Goal: Task Accomplishment & Management: Complete application form

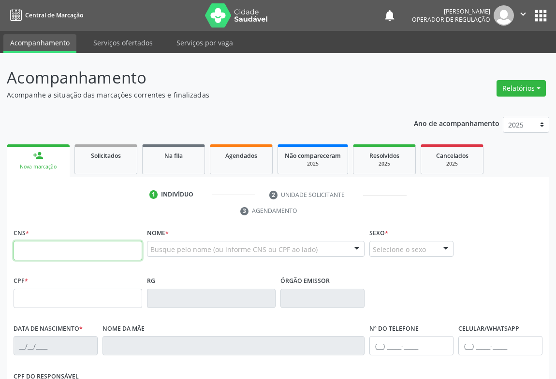
click at [34, 252] on input "text" at bounding box center [78, 250] width 129 height 19
type input "705 6004 7704 1817"
type input "0387211128"
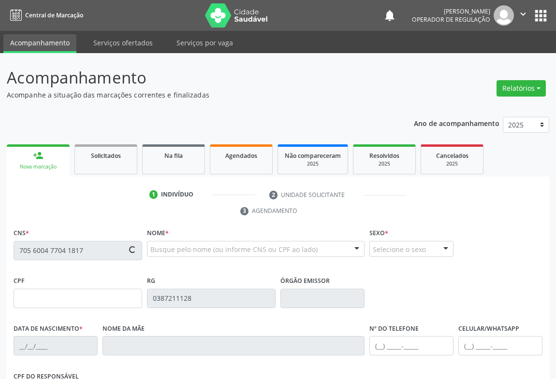
type input "19/09/1965"
type input "(74) 98831-9950"
type input "381.234.105-06"
type input "14"
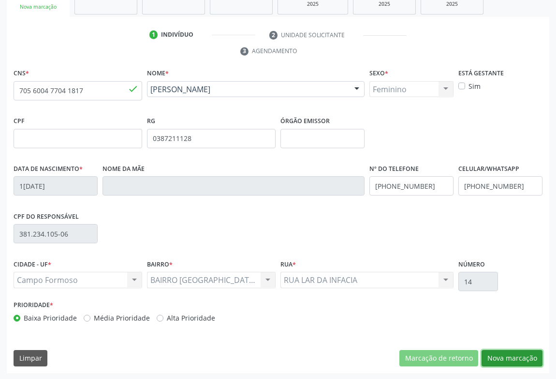
click at [496, 353] on button "Nova marcação" at bounding box center [511, 358] width 61 height 16
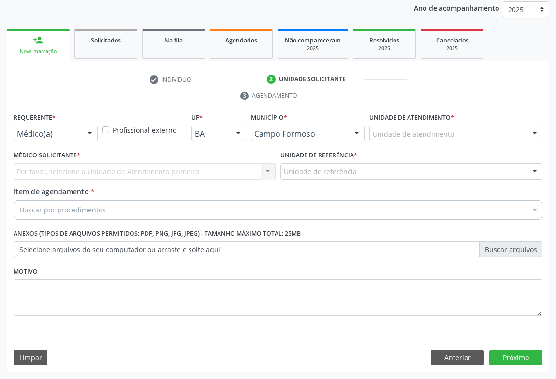
scroll to position [115, 0]
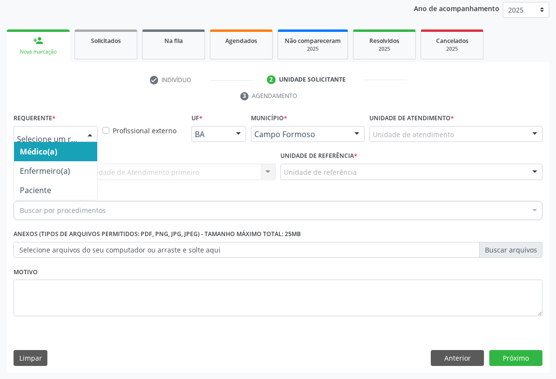
click at [87, 127] on div at bounding box center [90, 135] width 14 height 16
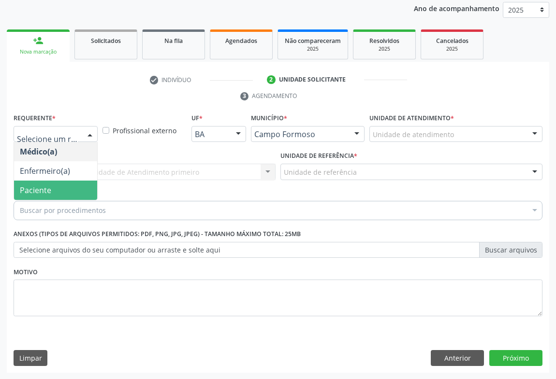
click at [44, 193] on span "Paciente" at bounding box center [35, 190] width 31 height 11
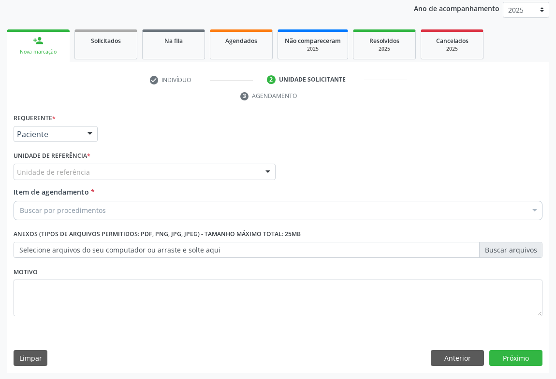
click at [102, 177] on div "Unidade de referência" at bounding box center [145, 172] width 262 height 16
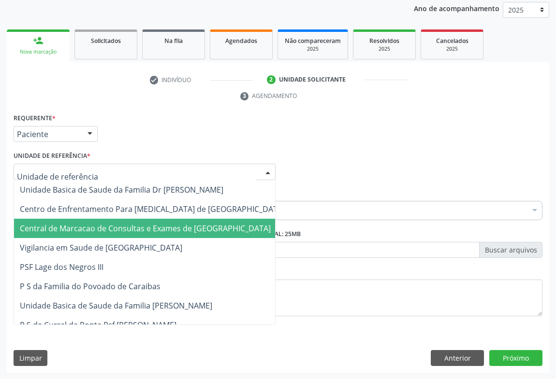
click at [116, 230] on span "Central de Marcacao de Consultas e Exames de [GEOGRAPHIC_DATA]" at bounding box center [145, 228] width 251 height 11
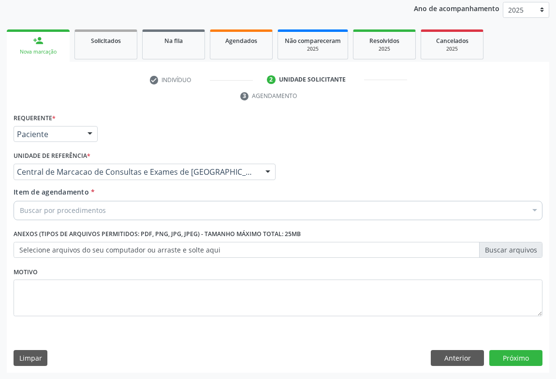
click at [132, 212] on div "Buscar por procedimentos" at bounding box center [278, 210] width 529 height 19
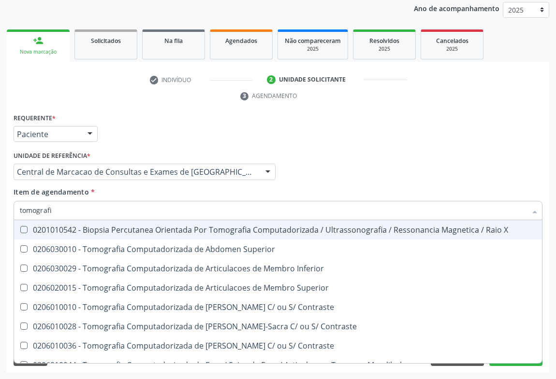
type input "tomografia"
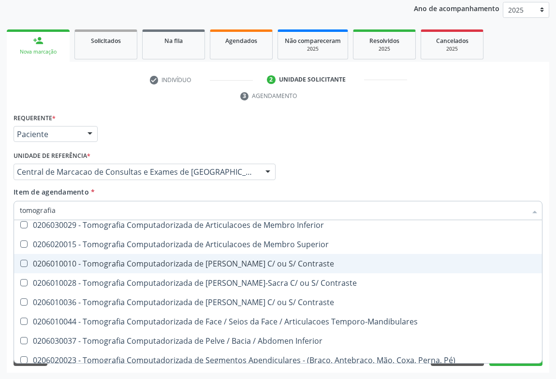
scroll to position [166, 0]
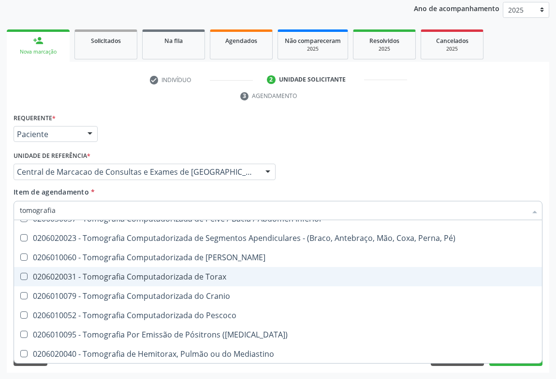
click at [154, 273] on div "0206020031 - Tomografia Computadorizada de Torax" at bounding box center [278, 277] width 516 height 8
checkbox Torax "true"
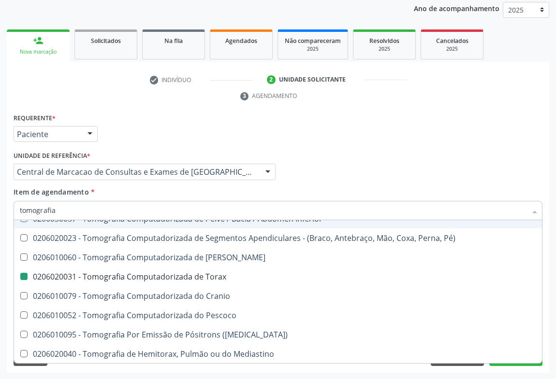
click at [362, 167] on div "Médico Solicitante Por favor, selecione a Unidade de Atendimento primeiro Nenhu…" at bounding box center [278, 168] width 534 height 38
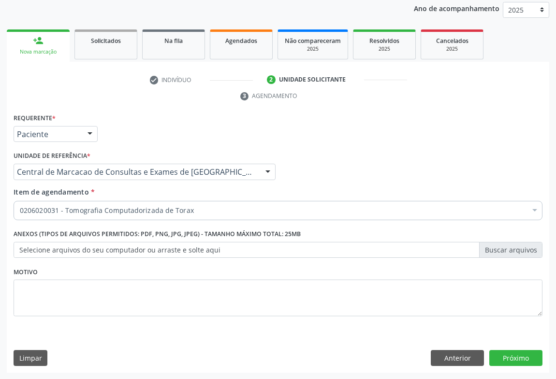
scroll to position [0, 0]
click at [522, 360] on button "Próximo" at bounding box center [515, 358] width 53 height 16
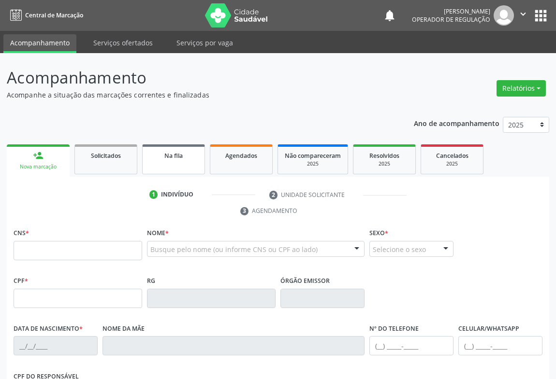
click at [174, 159] on span "Na fila" at bounding box center [173, 156] width 18 height 8
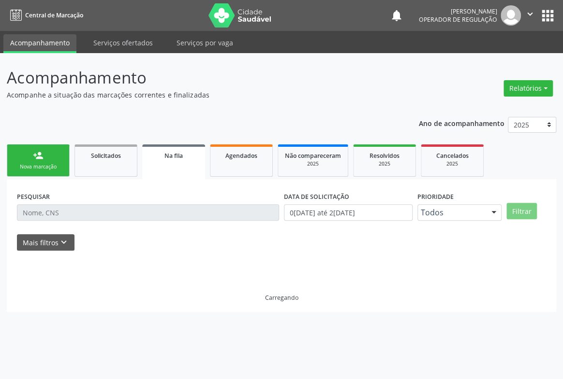
click at [217, 222] on div "PESQUISAR" at bounding box center [147, 208] width 267 height 38
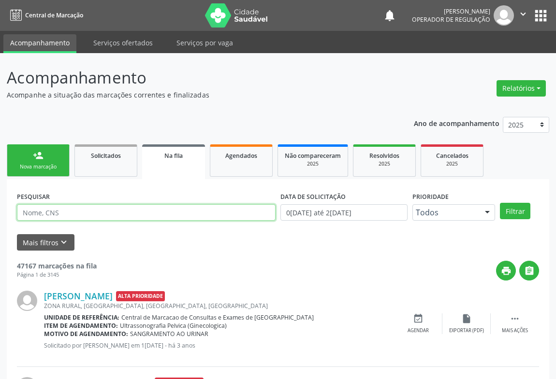
click at [217, 214] on input "text" at bounding box center [146, 212] width 259 height 16
type input "700208480518726"
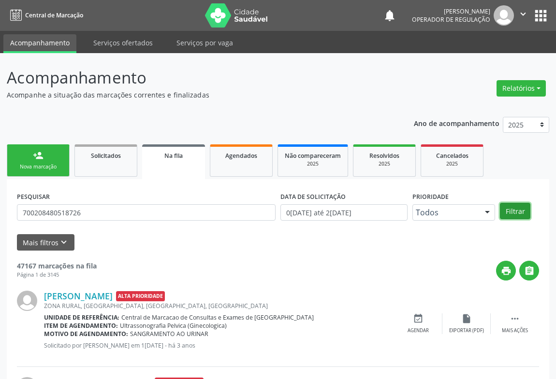
click at [524, 217] on button "Filtrar" at bounding box center [515, 211] width 30 height 16
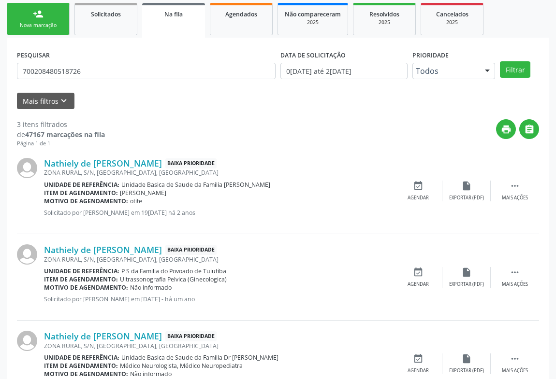
scroll to position [186, 0]
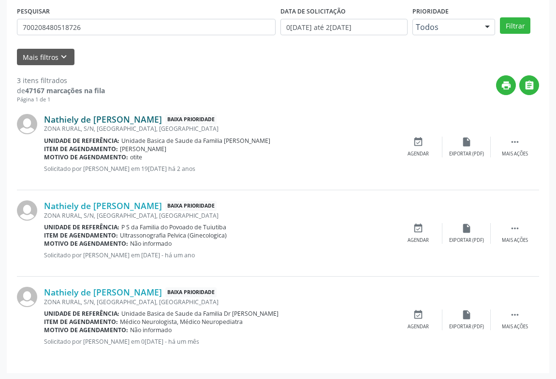
click at [118, 115] on link "Nathiely de [PERSON_NAME]" at bounding box center [103, 119] width 118 height 11
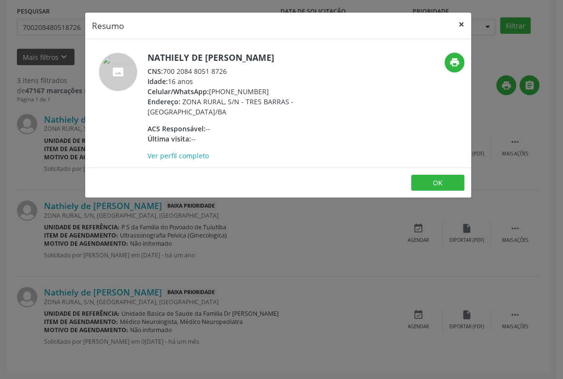
click at [463, 19] on button "×" at bounding box center [460, 25] width 19 height 24
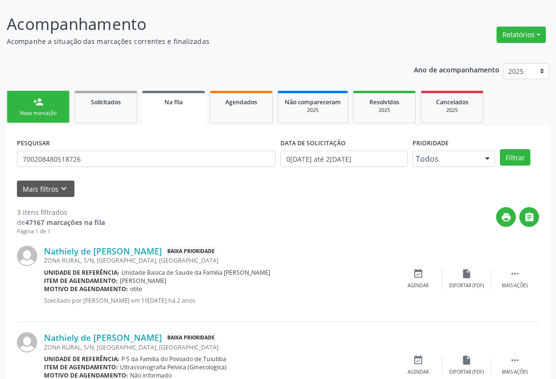
scroll to position [10, 0]
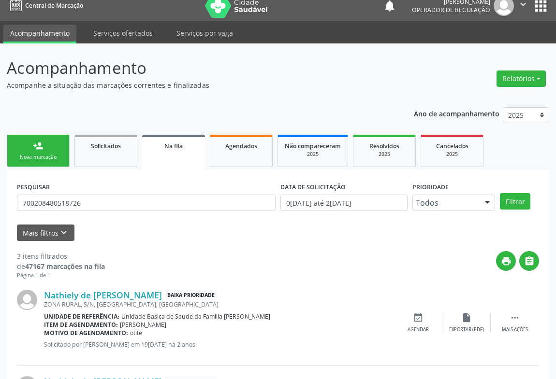
drag, startPoint x: 38, startPoint y: 137, endPoint x: 68, endPoint y: 105, distance: 43.8
click at [38, 137] on link "person_add Nova marcação" at bounding box center [38, 151] width 63 height 32
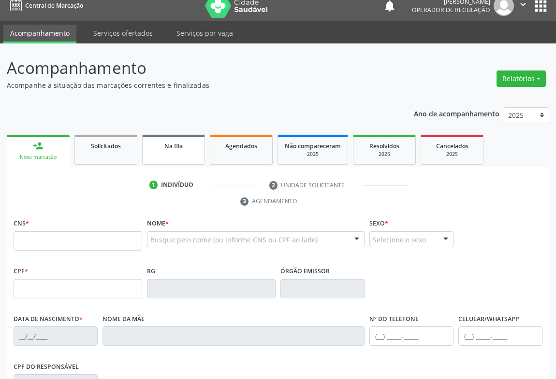
click at [188, 150] on link "Na fila" at bounding box center [173, 150] width 63 height 30
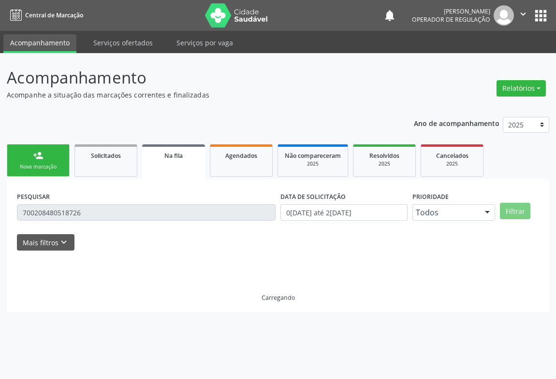
scroll to position [0, 0]
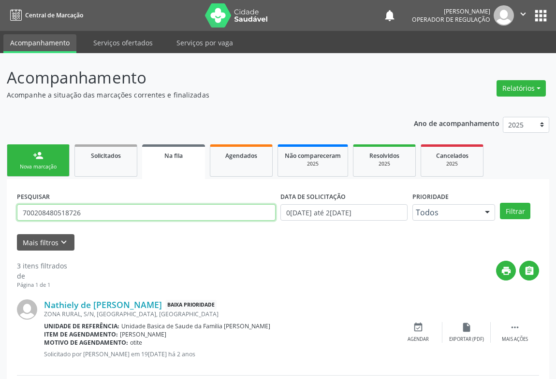
click at [102, 217] on input "700208480518726" at bounding box center [146, 212] width 259 height 16
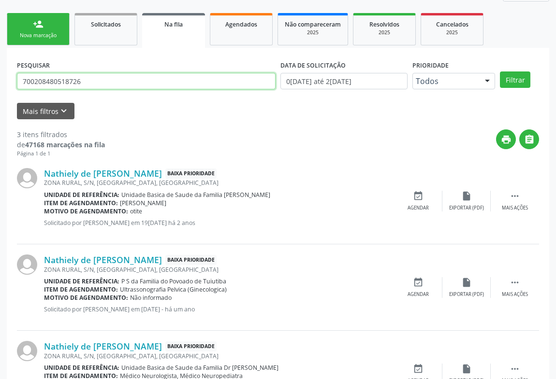
scroll to position [186, 0]
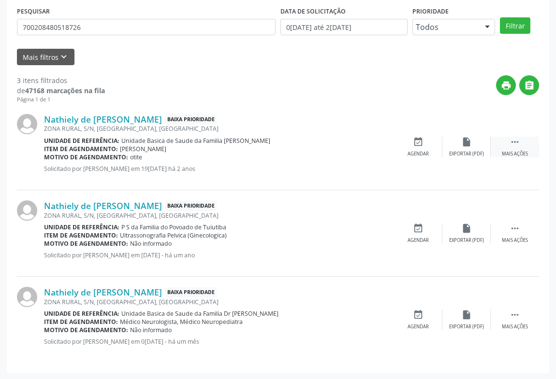
click at [518, 141] on icon "" at bounding box center [514, 142] width 11 height 11
click at [381, 149] on div "print Imprimir" at bounding box center [370, 147] width 48 height 21
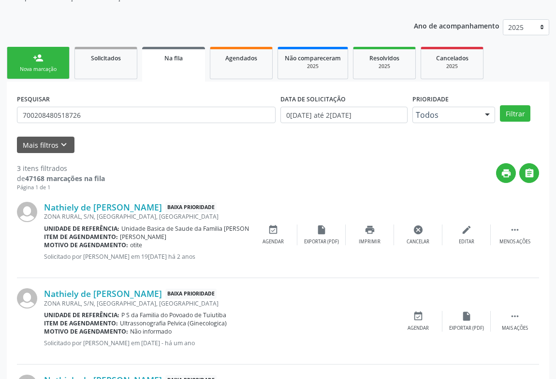
click at [47, 58] on link "person_add Nova marcação" at bounding box center [38, 63] width 63 height 32
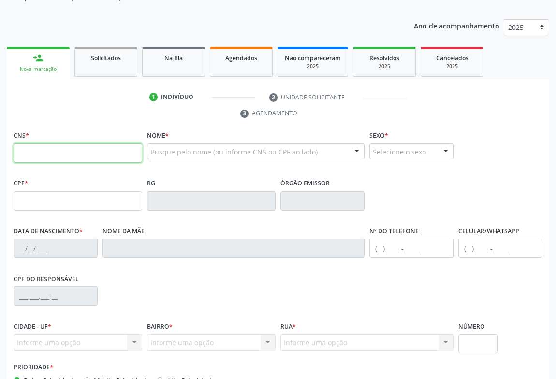
click at [78, 154] on input "text" at bounding box center [78, 153] width 129 height 19
type input "708 7071 3165 4799"
type input "125.090.285-10"
type input "2463858397"
type input "13[DATE]"
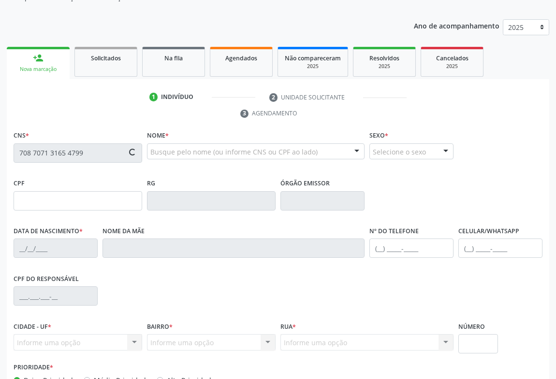
type input "[PHONE_NUMBER]"
type input "SN"
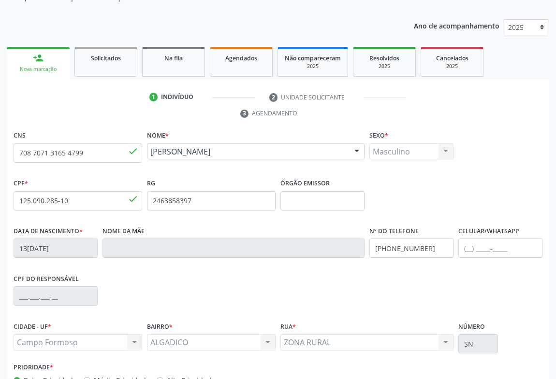
scroll to position [160, 0]
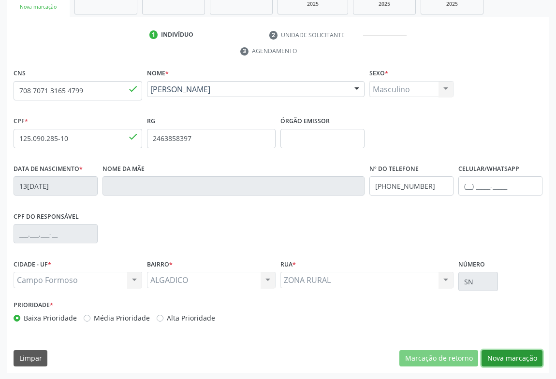
click at [498, 360] on button "Nova marcação" at bounding box center [511, 358] width 61 height 16
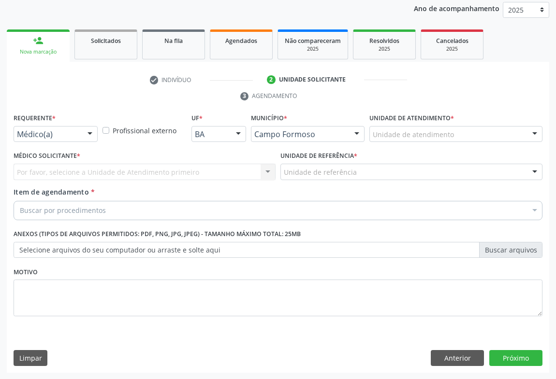
click at [91, 128] on div at bounding box center [90, 135] width 14 height 16
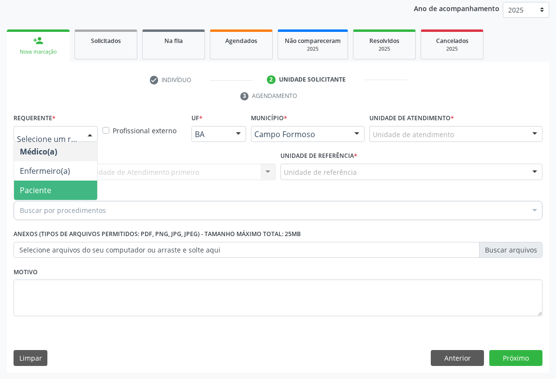
click at [39, 181] on span "Paciente" at bounding box center [55, 190] width 83 height 19
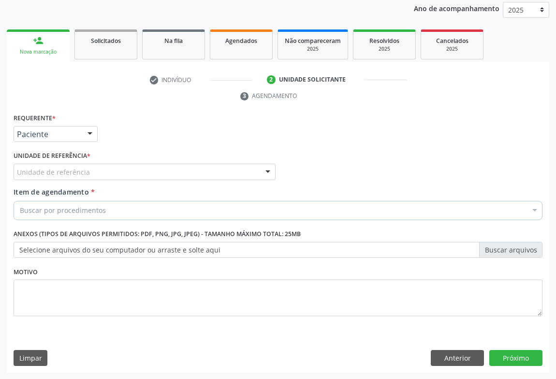
drag, startPoint x: 88, startPoint y: 174, endPoint x: 90, endPoint y: 187, distance: 12.8
click at [88, 174] on div "Unidade de referência" at bounding box center [145, 172] width 262 height 16
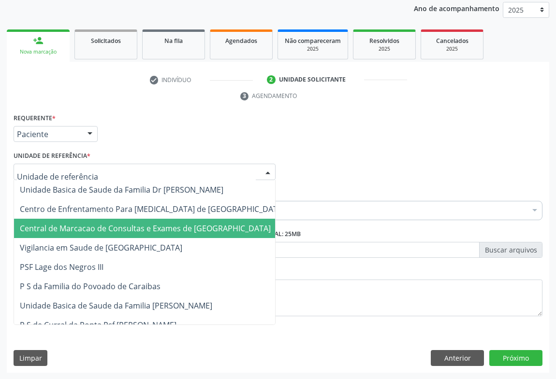
click at [97, 225] on span "Central de Marcacao de Consultas e Exames de [GEOGRAPHIC_DATA]" at bounding box center [145, 228] width 251 height 11
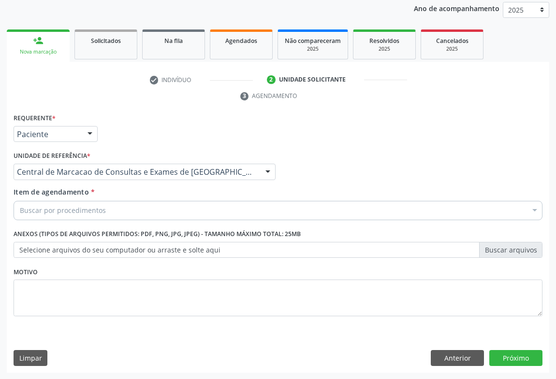
click at [121, 208] on div "Buscar por procedimentos" at bounding box center [278, 210] width 529 height 19
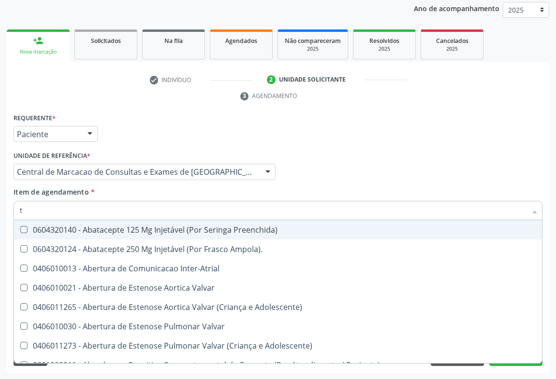
type input "tg"
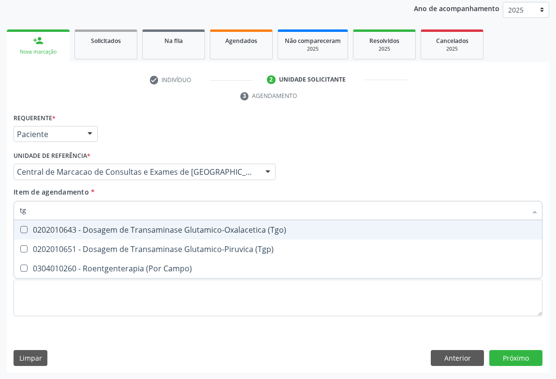
click at [141, 227] on div "0202010643 - Dosagem de Transaminase Glutamico-Oxalacetica (Tgo)" at bounding box center [278, 230] width 516 height 8
checkbox \(Tgo\) "true"
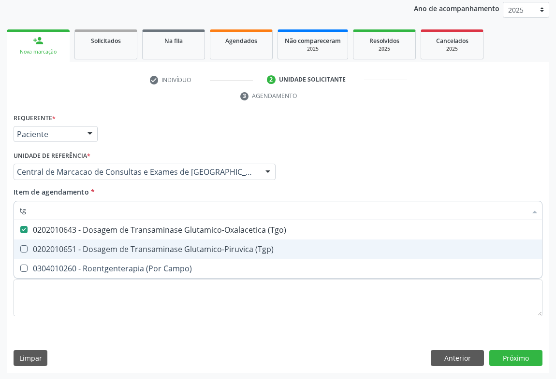
click at [138, 246] on div "0202010651 - Dosagem de Transaminase Glutamico-Piruvica (Tgp)" at bounding box center [278, 250] width 516 height 8
checkbox \(Tgp\) "true"
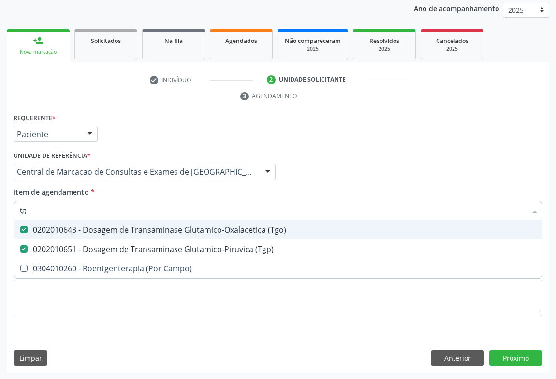
click at [148, 214] on input "tg" at bounding box center [273, 210] width 507 height 19
type input "c"
checkbox \(Tgo\) "false"
checkbox \(Tgp\) "false"
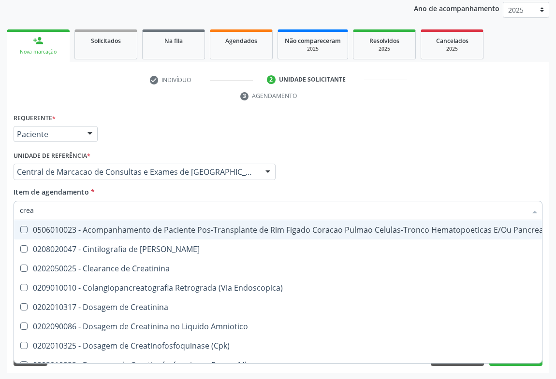
type input "creat"
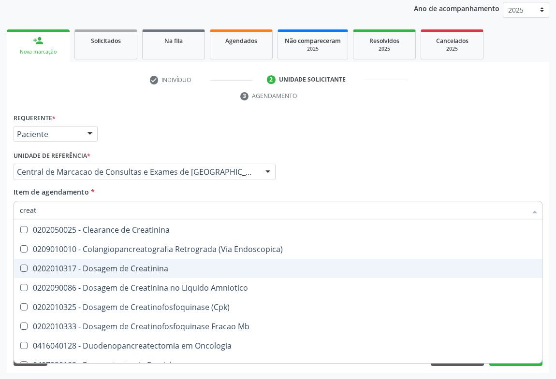
click at [126, 261] on span "0202010317 - Dosagem de Creatinina" at bounding box center [278, 268] width 528 height 19
checkbox Creatinina "true"
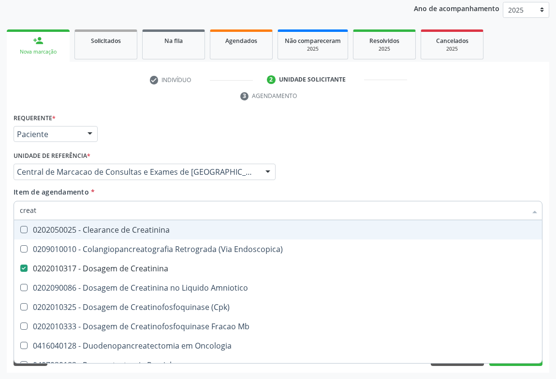
click at [126, 208] on input "creat" at bounding box center [273, 210] width 507 height 19
type input "col"
checkbox Creatinina "false"
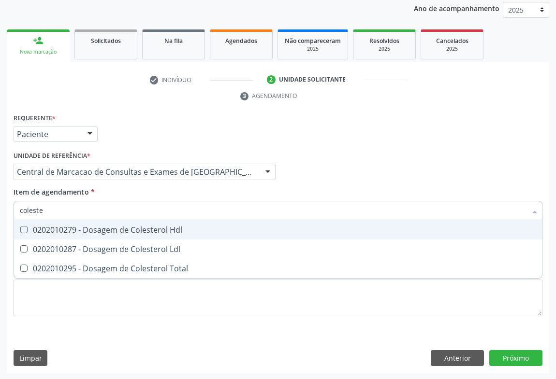
type input "colester"
click at [120, 226] on div "0202010279 - Dosagem de Colesterol Hdl" at bounding box center [278, 230] width 516 height 8
checkbox Hdl "true"
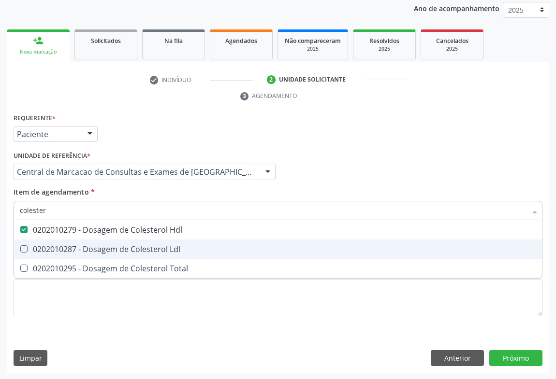
click at [114, 247] on div "0202010287 - Dosagem de Colesterol Ldl" at bounding box center [278, 250] width 516 height 8
checkbox Ldl "true"
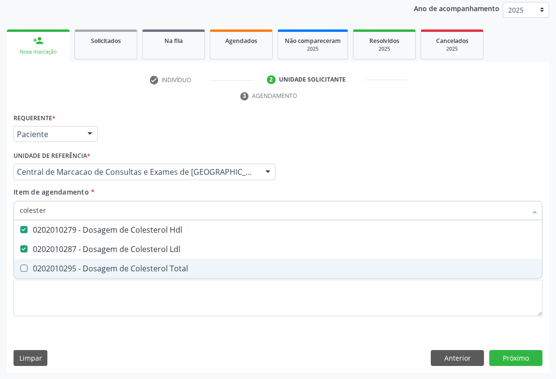
click at [106, 270] on div "0202010295 - Dosagem de Colesterol Total" at bounding box center [278, 269] width 516 height 8
checkbox Total "true"
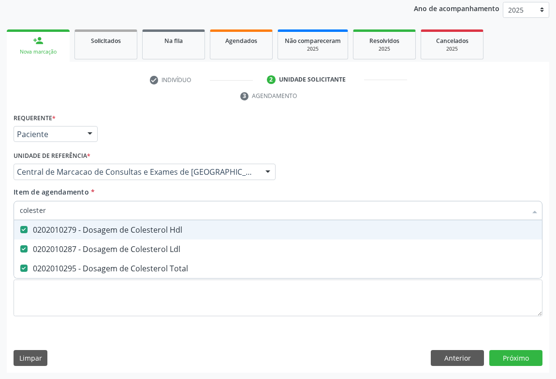
click at [114, 211] on input "colester" at bounding box center [273, 210] width 507 height 19
type input "tr"
checkbox Hdl "false"
checkbox Ldl "false"
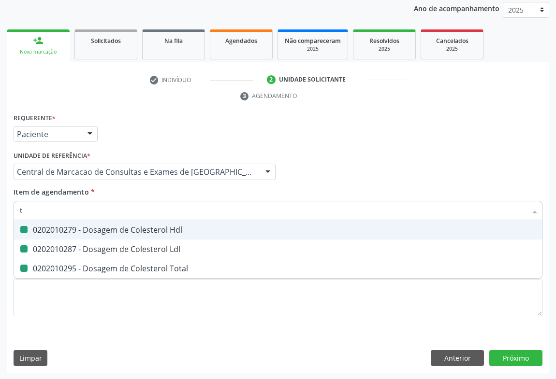
checkbox Total "false"
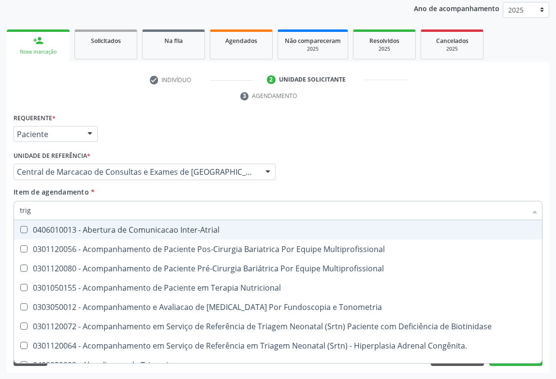
type input "trigl"
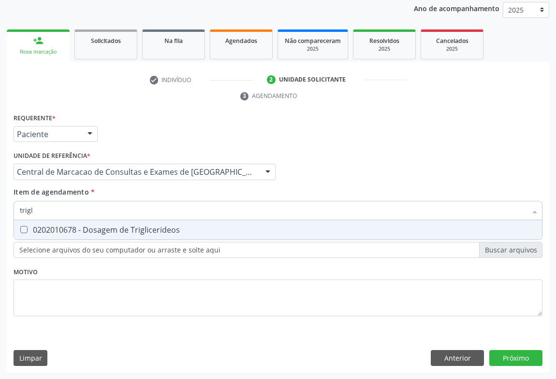
click at [112, 230] on div "0202010678 - Dosagem de Triglicerideos" at bounding box center [278, 230] width 516 height 8
checkbox Triglicerideos "true"
click at [116, 205] on input "trigl" at bounding box center [273, 210] width 507 height 19
type input "gl"
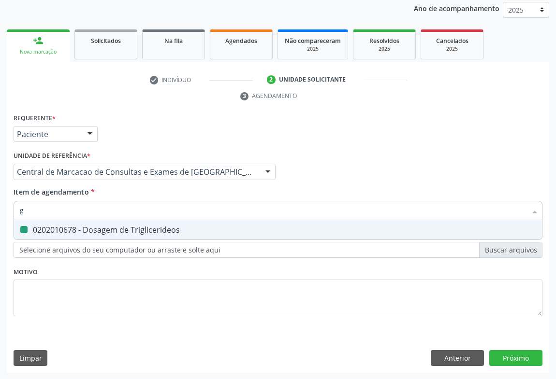
checkbox Triglicerideos "false"
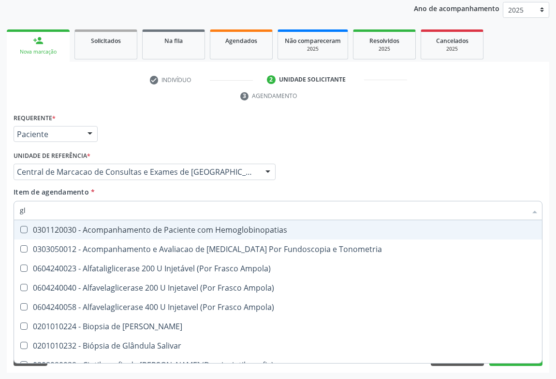
type input "gli"
checkbox Dosagens\) "true"
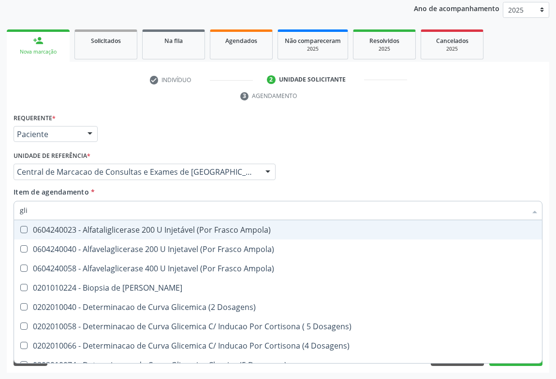
type input "glic"
checkbox Glicosilada "true"
checkbox Triglicerideos "false"
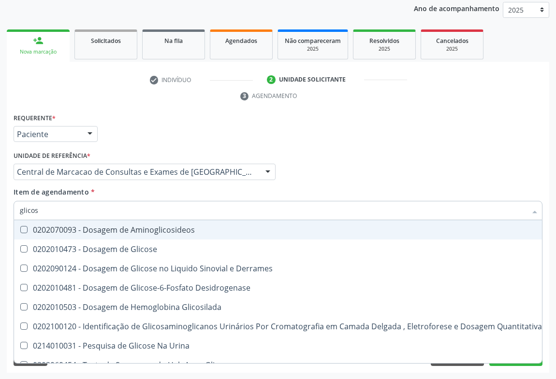
type input "glicose"
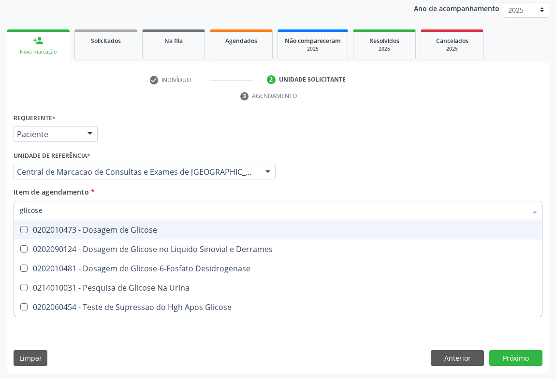
click at [104, 226] on div "0202010473 - Dosagem de Glicose" at bounding box center [278, 230] width 516 height 8
checkbox Glicose "true"
click at [112, 209] on input "glicose" at bounding box center [273, 210] width 507 height 19
type input "r"
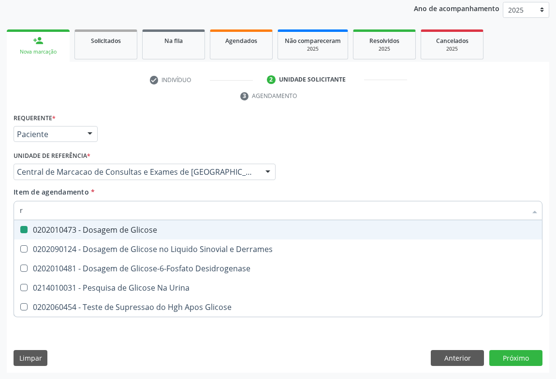
checkbox Glicose "false"
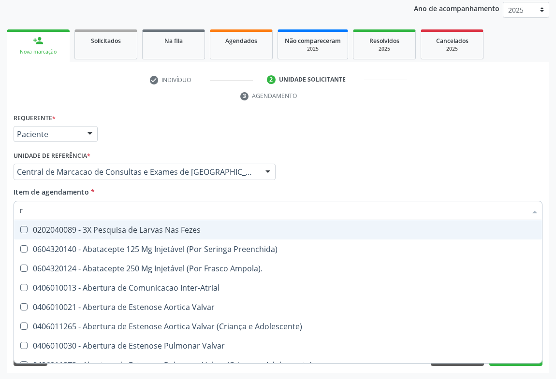
type input "rh"
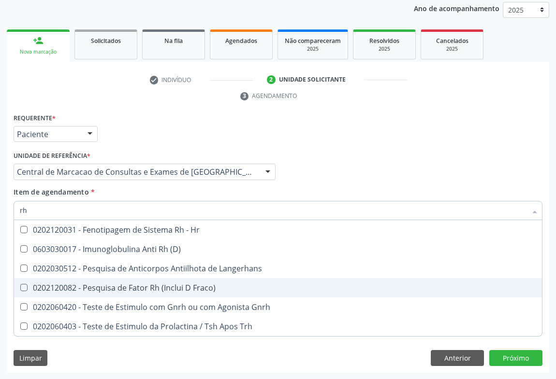
click at [121, 288] on div "0202120082 - Pesquisa de Fator Rh (Inclui D Fraco)" at bounding box center [278, 288] width 516 height 8
checkbox Fraco\) "true"
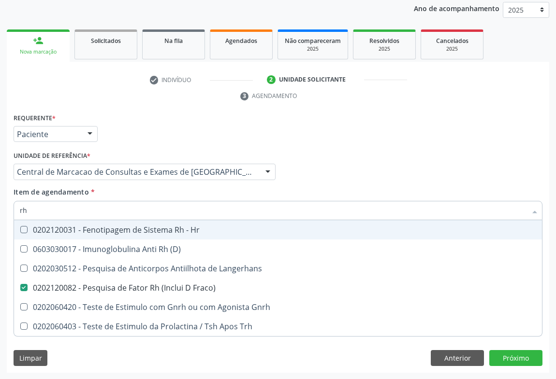
click at [95, 212] on input "rh" at bounding box center [273, 210] width 507 height 19
type input "hem"
checkbox Fraco\) "false"
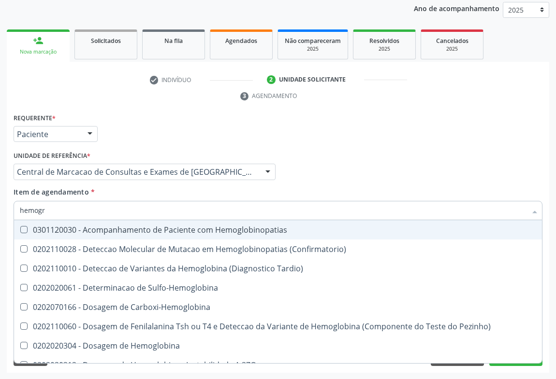
type input "hemogra"
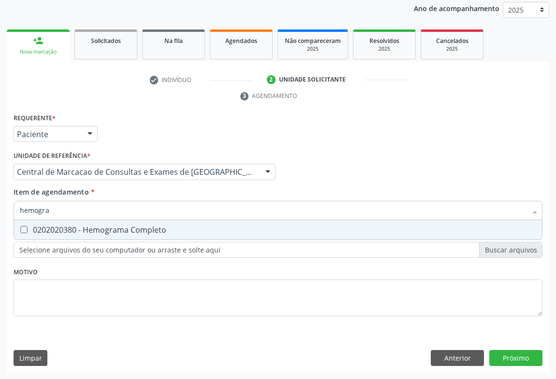
click at [101, 229] on div "0202020380 - Hemograma Completo" at bounding box center [278, 230] width 516 height 8
checkbox Completo "true"
click at [105, 215] on input "hemogra" at bounding box center [273, 210] width 507 height 19
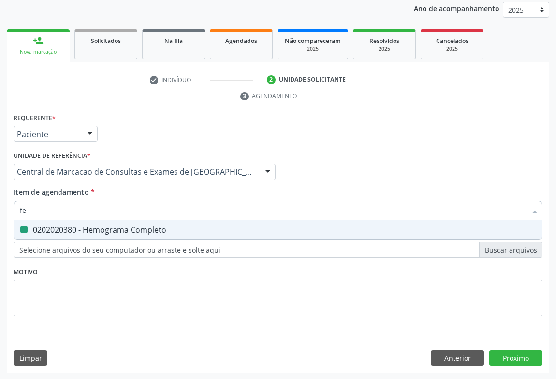
type input "fer"
checkbox Completo "false"
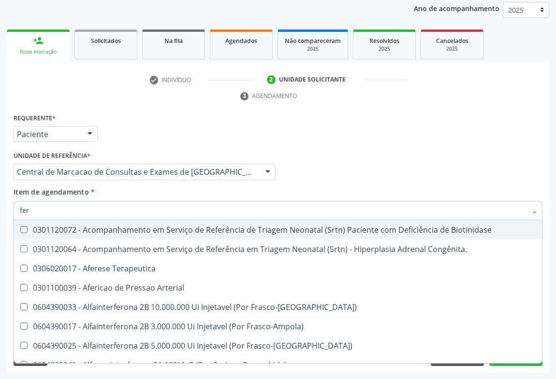
type input "ferr"
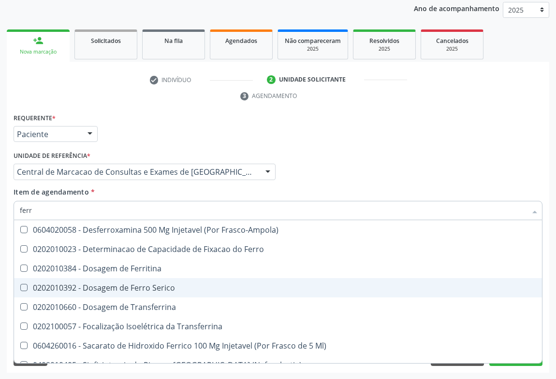
click at [98, 284] on div "0202010392 - Dosagem de Ferro Serico" at bounding box center [278, 288] width 516 height 8
checkbox Serico "true"
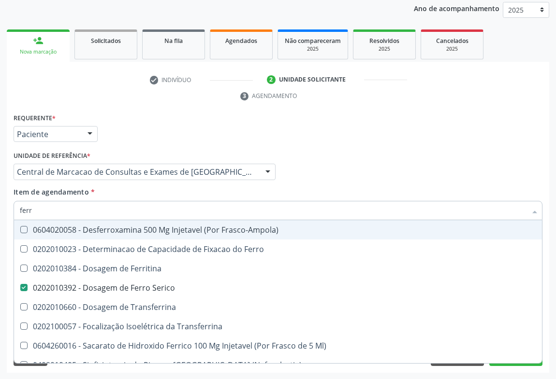
click at [84, 210] on input "ferr" at bounding box center [273, 210] width 507 height 19
type input "ab"
checkbox Serico "false"
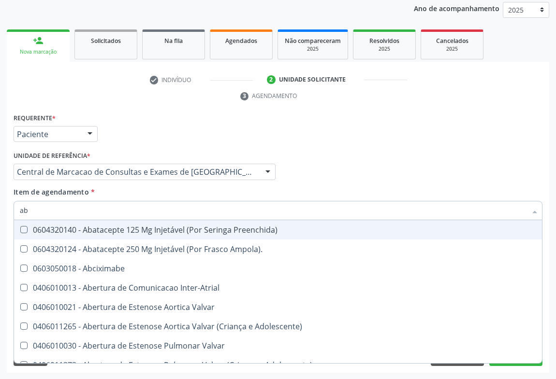
type input "abo"
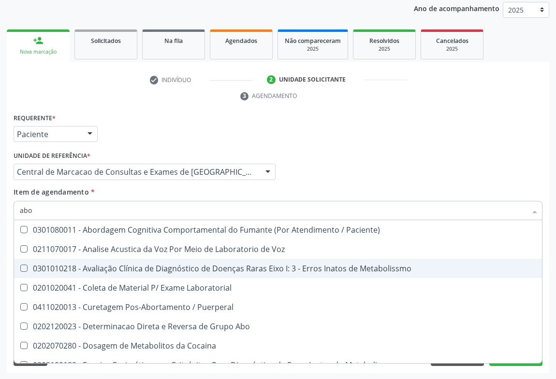
scroll to position [43, 0]
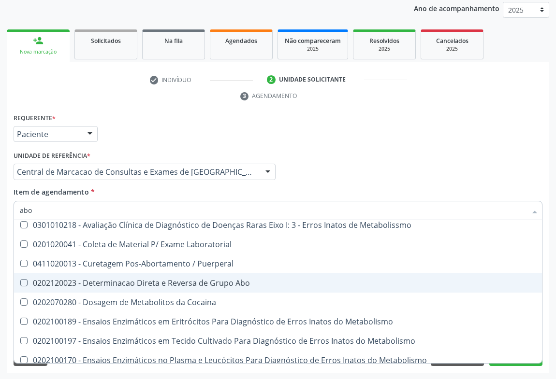
click at [170, 282] on div "0202120023 - Determinacao Direta e Reversa de Grupo Abo" at bounding box center [278, 283] width 516 height 8
checkbox Abo "true"
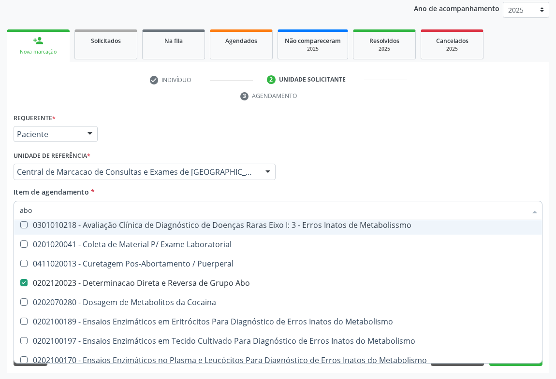
click at [130, 207] on input "abo" at bounding box center [273, 210] width 507 height 19
type input "uri"
checkbox Abo "false"
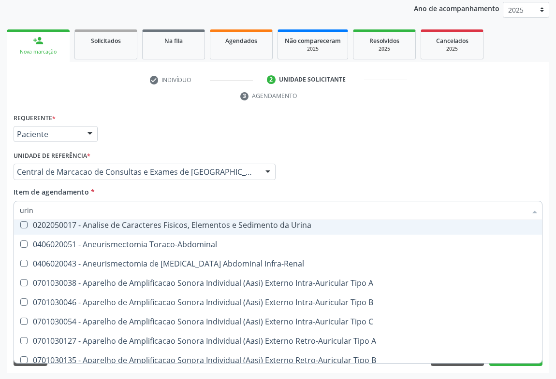
type input "urina"
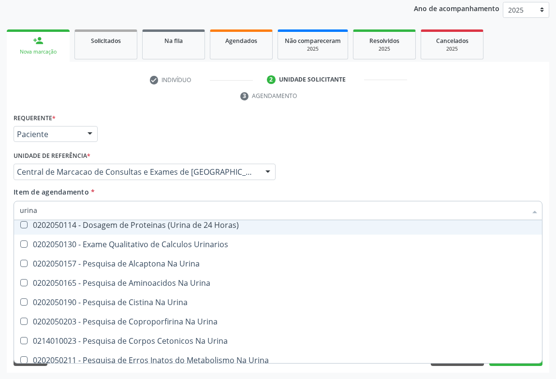
scroll to position [0, 0]
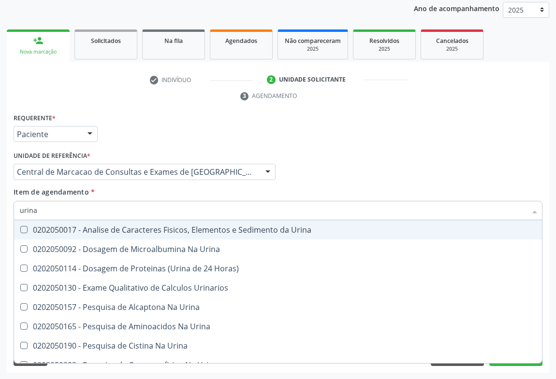
click at [159, 226] on div "0202050017 - Analise de Caracteres Fisicos, Elementos e Sedimento da Urina" at bounding box center [278, 230] width 516 height 8
checkbox Urina "true"
click at [161, 201] on input "urina" at bounding box center [273, 210] width 507 height 19
type input "fe"
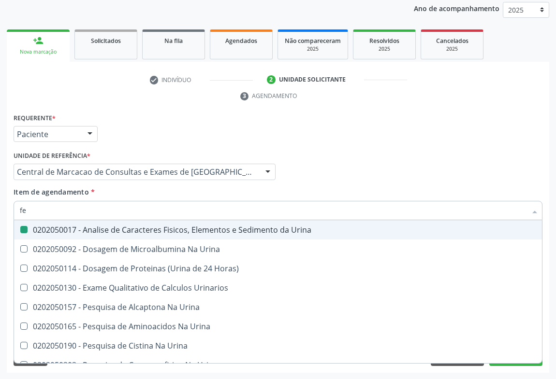
checkbox Urina "false"
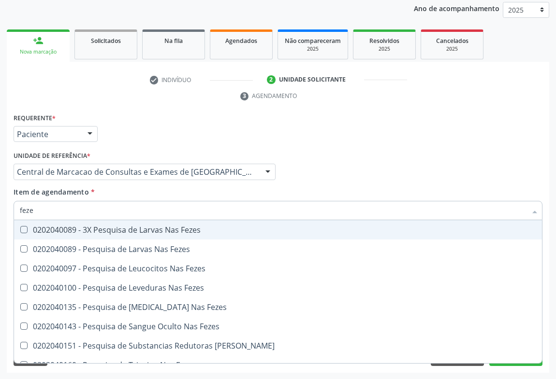
type input "fezes"
click at [150, 226] on div "0202040089 - 3X Pesquisa de Larvas Nas Fezes" at bounding box center [278, 230] width 516 height 8
checkbox Fezes "true"
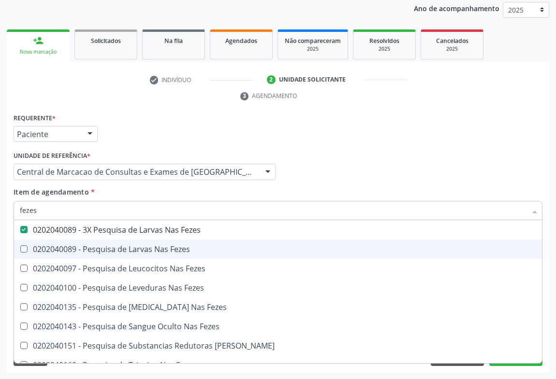
click at [375, 133] on div "Requerente * Paciente Médico(a) Enfermeiro(a) Paciente Nenhum resultado encontr…" at bounding box center [278, 130] width 534 height 38
checkbox Fezes "true"
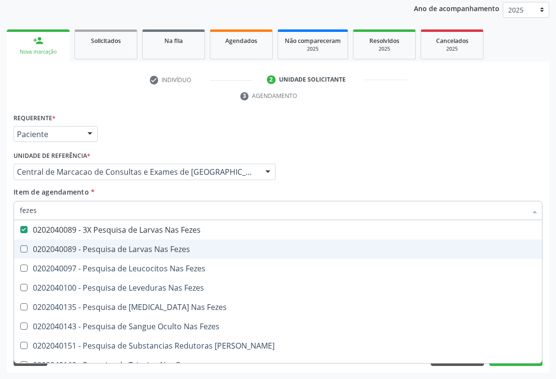
checkbox Fezes "true"
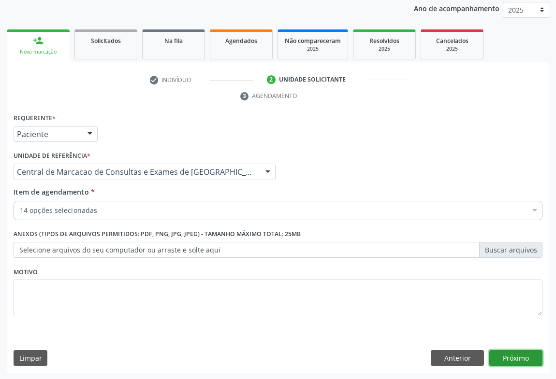
click at [492, 353] on button "Próximo" at bounding box center [515, 358] width 53 height 16
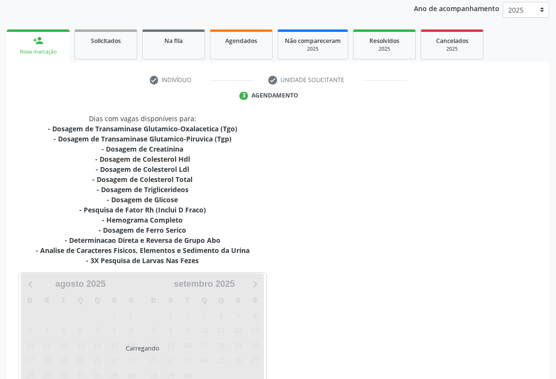
scroll to position [188, 0]
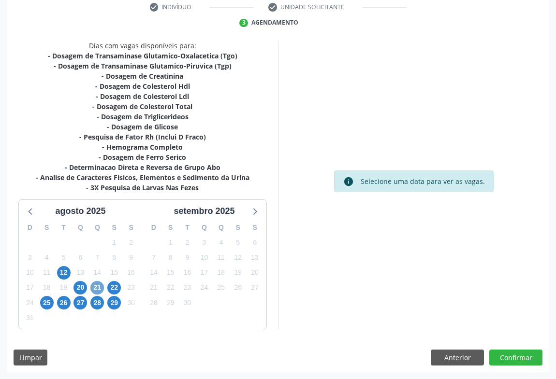
click at [96, 285] on span "21" at bounding box center [97, 288] width 14 height 14
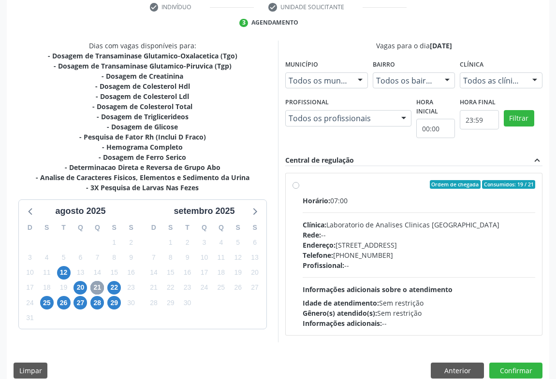
scroll to position [201, 0]
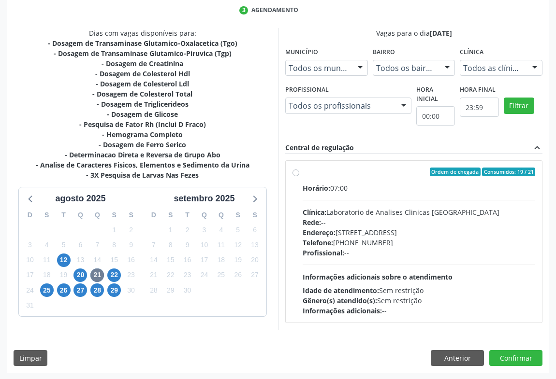
drag, startPoint x: 351, startPoint y: 185, endPoint x: 0, endPoint y: 53, distance: 375.3
click at [349, 185] on div "Horário: 07:00" at bounding box center [419, 188] width 232 height 10
click at [299, 176] on input "Ordem de chegada Consumidos: 19 / 21 Horário: 07:00 Clínica: Laboratorio de Ana…" at bounding box center [295, 172] width 7 height 9
radio input "true"
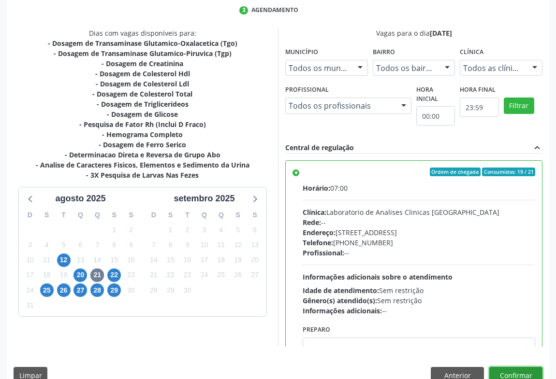
click at [519, 372] on button "Confirmar" at bounding box center [515, 375] width 53 height 16
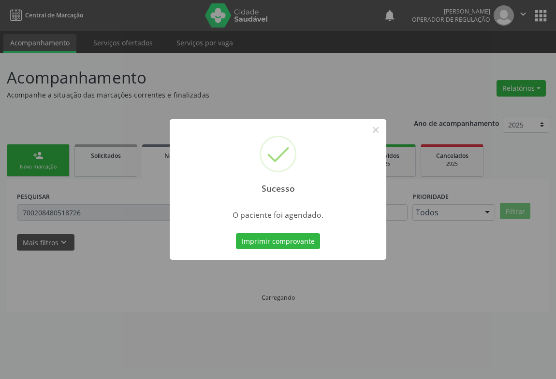
scroll to position [0, 0]
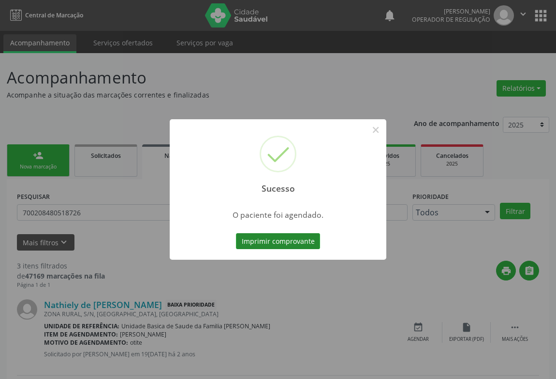
click at [312, 245] on button "Imprimir comprovante" at bounding box center [278, 241] width 84 height 16
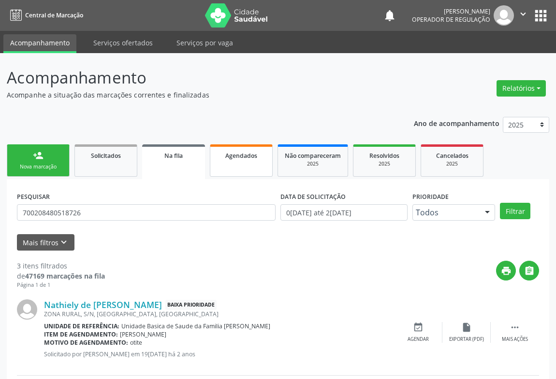
click at [234, 156] on span "Agendados" at bounding box center [241, 156] width 32 height 8
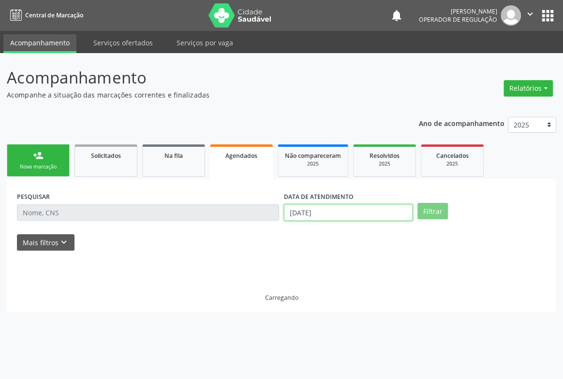
click at [353, 217] on input "[DATE]" at bounding box center [348, 212] width 129 height 16
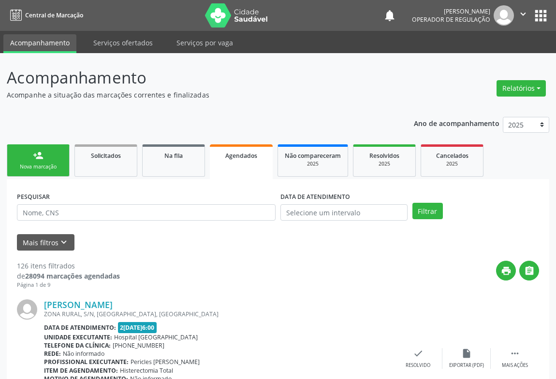
click at [129, 222] on div "PESQUISAR" at bounding box center [145, 208] width 263 height 38
click at [128, 215] on input "text" at bounding box center [146, 212] width 259 height 16
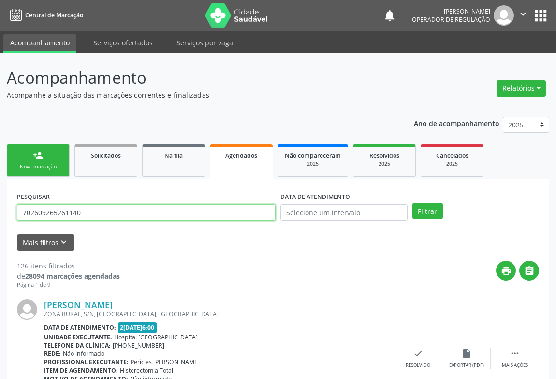
type input "702609265261140"
click at [430, 219] on div "PESQUISAR 702609265261140 DATA DE ATENDIMENTO Filtrar" at bounding box center [277, 208] width 527 height 38
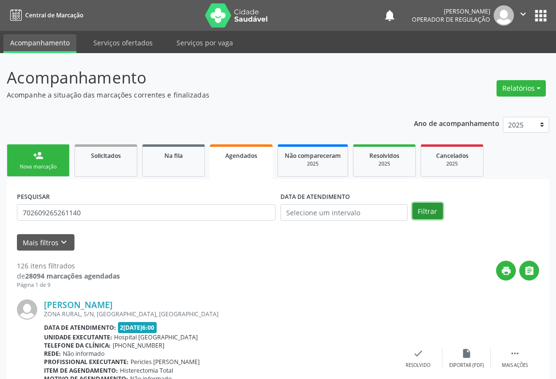
click at [430, 214] on button "Filtrar" at bounding box center [427, 211] width 30 height 16
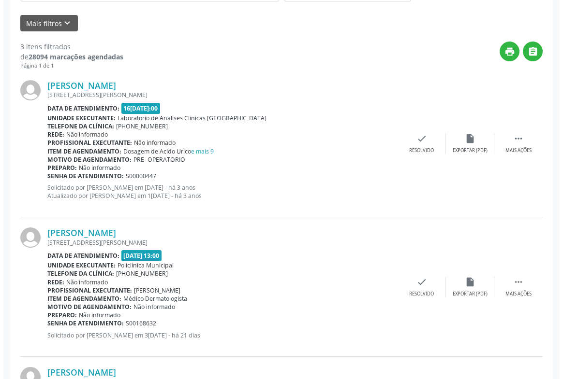
scroll to position [352, 0]
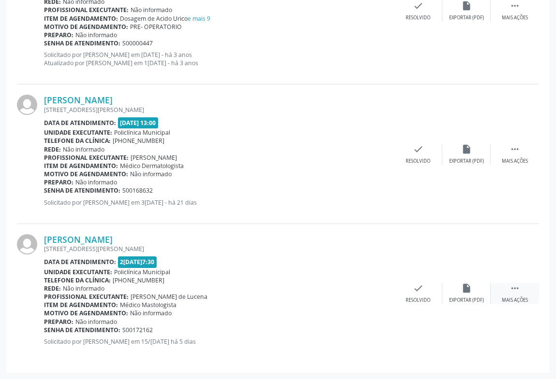
click at [507, 290] on div " Mais ações" at bounding box center [515, 293] width 48 height 21
click at [376, 291] on div "cancel Cancelar" at bounding box center [370, 293] width 48 height 21
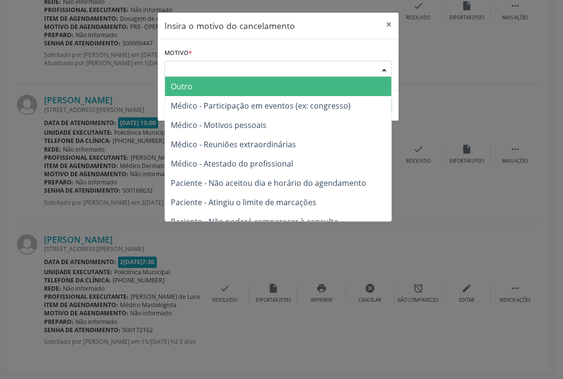
click at [372, 76] on div "Escolha o motivo" at bounding box center [277, 69] width 227 height 16
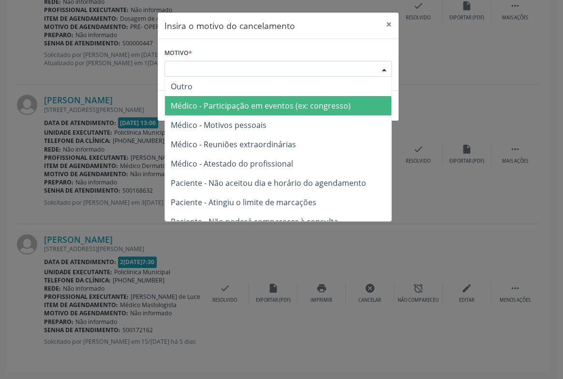
scroll to position [43, 0]
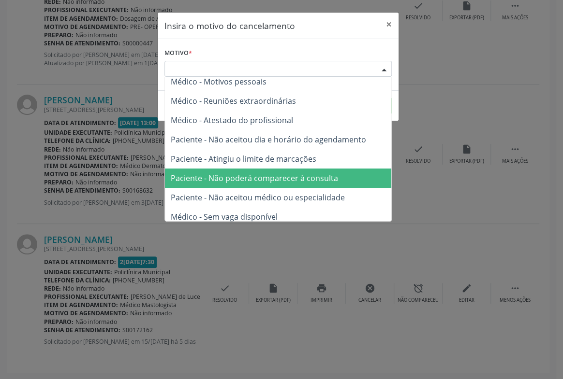
click at [262, 179] on span "Paciente - Não poderá comparecer à consulta" at bounding box center [254, 178] width 167 height 11
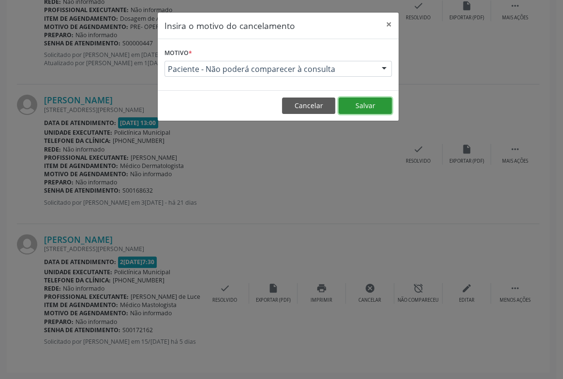
click at [380, 98] on button "Salvar" at bounding box center [364, 106] width 53 height 16
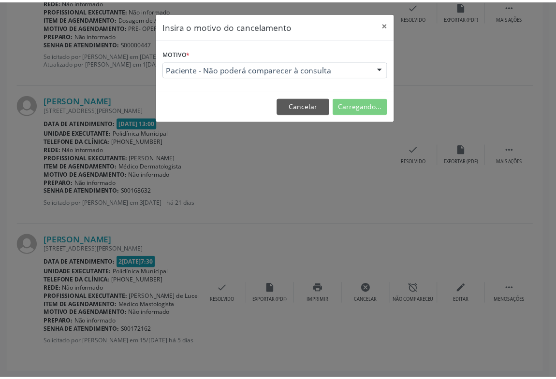
scroll to position [0, 0]
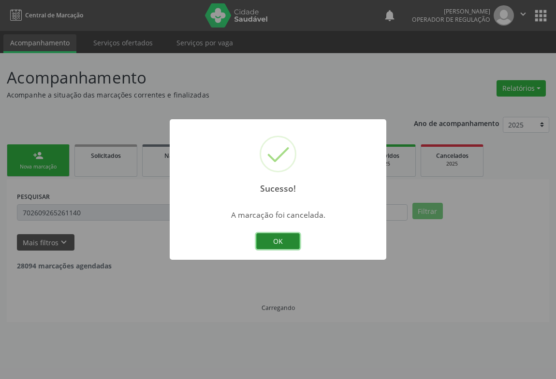
click at [285, 236] on button "OK" at bounding box center [277, 241] width 43 height 16
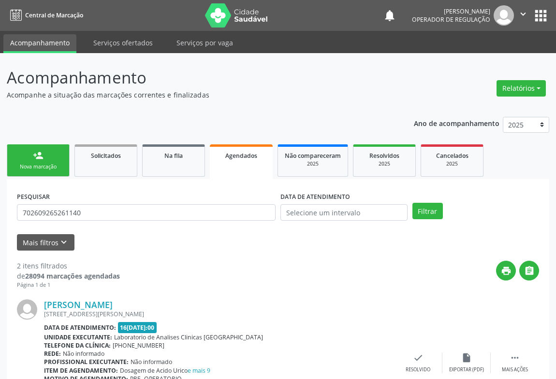
click at [43, 164] on div "Nova marcação" at bounding box center [38, 166] width 48 height 7
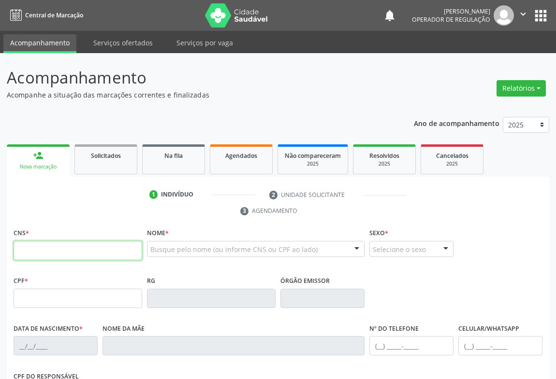
click at [76, 242] on input "text" at bounding box center [78, 250] width 129 height 19
type input "702 0078 6568 4186"
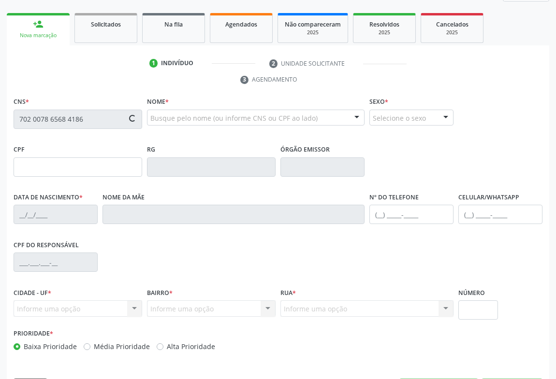
type input "213019686"
type input "[DATE]"
type input "[PHONE_NUMBER]"
type input "862.201.125-98"
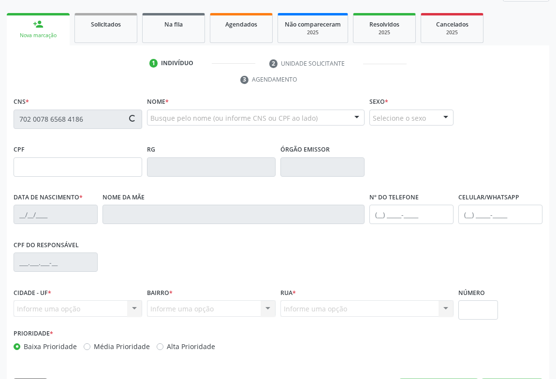
type input "SN"
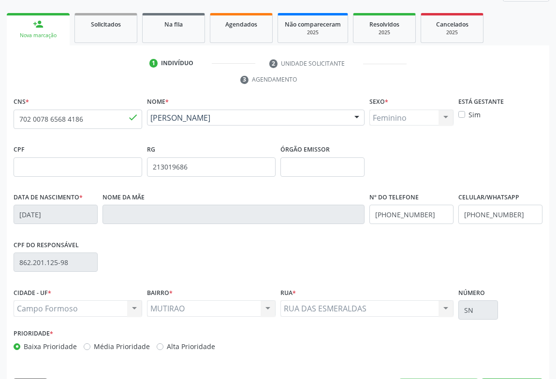
scroll to position [160, 0]
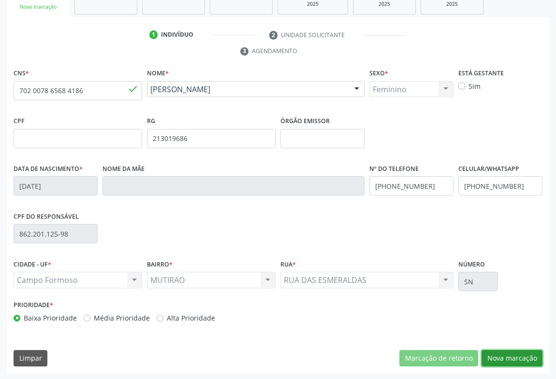
click at [516, 355] on button "Nova marcação" at bounding box center [511, 358] width 61 height 16
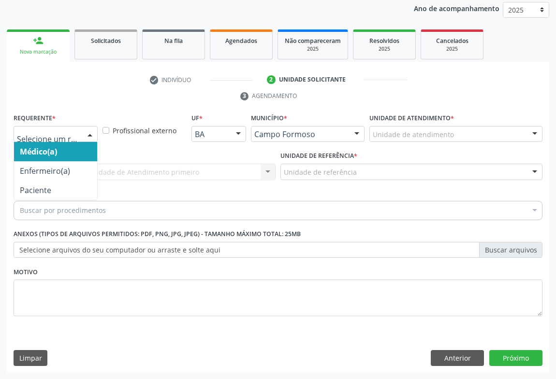
drag, startPoint x: 77, startPoint y: 138, endPoint x: 53, endPoint y: 167, distance: 37.7
click at [72, 141] on div at bounding box center [56, 134] width 84 height 16
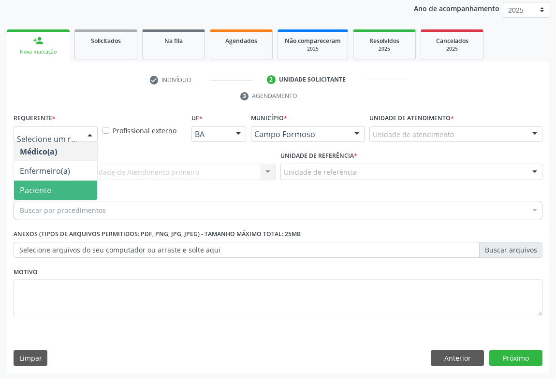
click at [52, 184] on span "Paciente" at bounding box center [55, 190] width 83 height 19
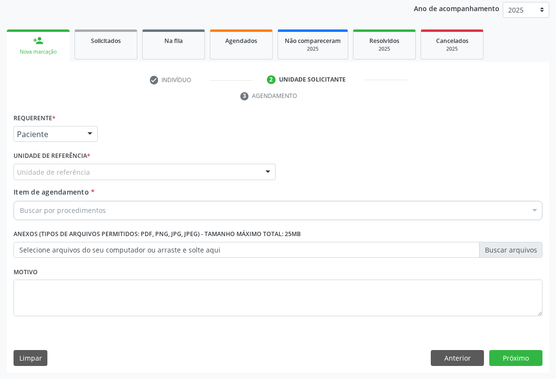
click at [150, 170] on div "Unidade de referência" at bounding box center [145, 172] width 262 height 16
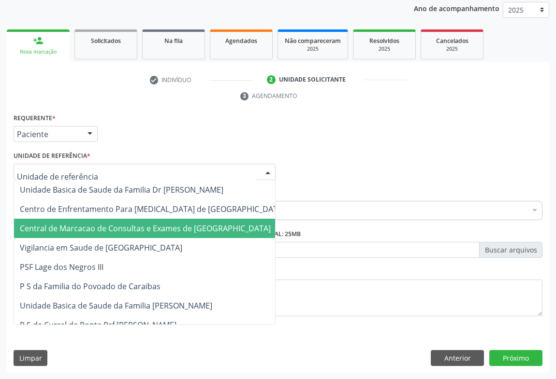
click at [155, 223] on span "Central de Marcacao de Consultas e Exames de [GEOGRAPHIC_DATA]" at bounding box center [145, 228] width 251 height 11
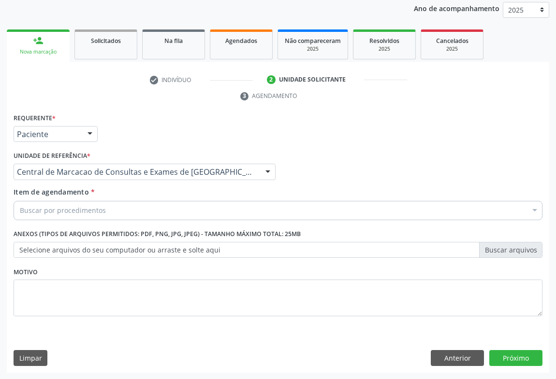
click at [173, 204] on div "Buscar por procedimentos" at bounding box center [278, 210] width 529 height 19
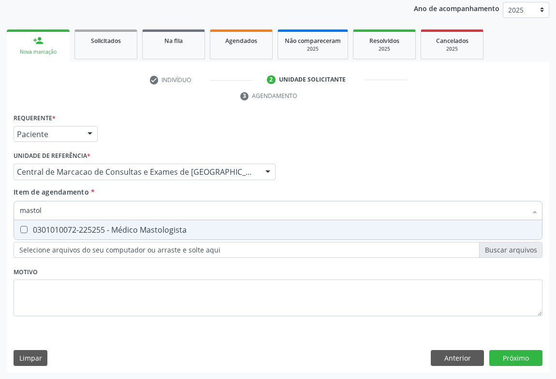
type input "mastolo"
click at [160, 231] on div "0301010072-225255 - Médico Mastologista" at bounding box center [278, 230] width 516 height 8
checkbox Mastologista "true"
click at [510, 357] on div "Requerente * Paciente Médico(a) Enfermeiro(a) Paciente Nenhum resultado encontr…" at bounding box center [278, 242] width 542 height 262
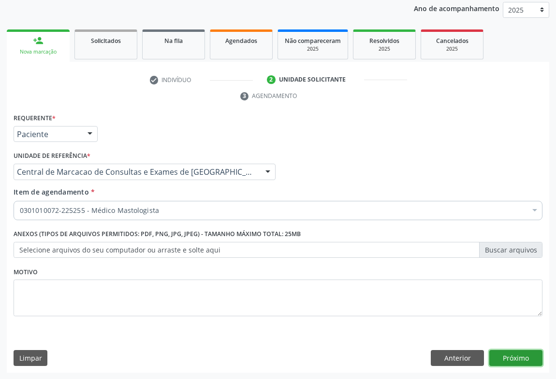
click at [529, 357] on button "Próximo" at bounding box center [515, 358] width 53 height 16
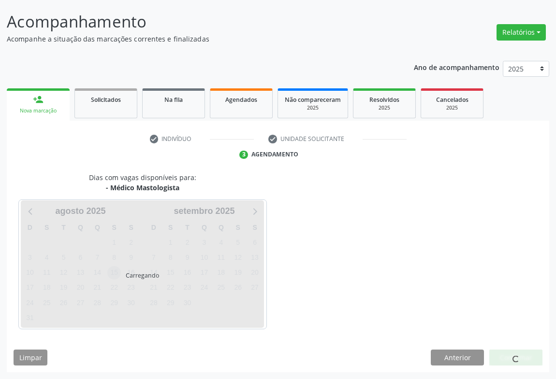
scroll to position [56, 0]
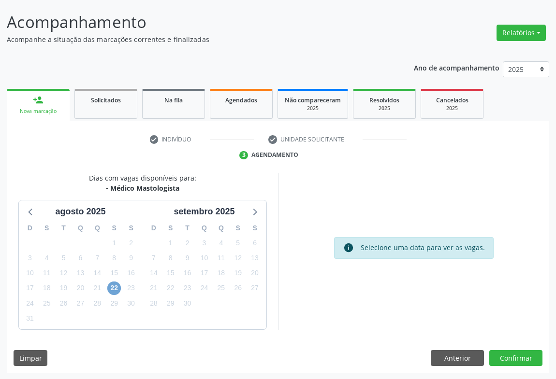
click at [109, 287] on span "22" at bounding box center [114, 289] width 14 height 14
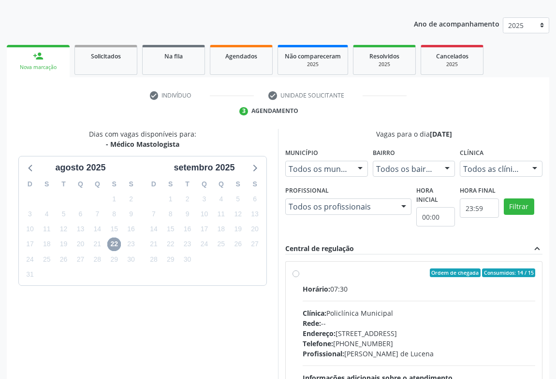
scroll to position [144, 0]
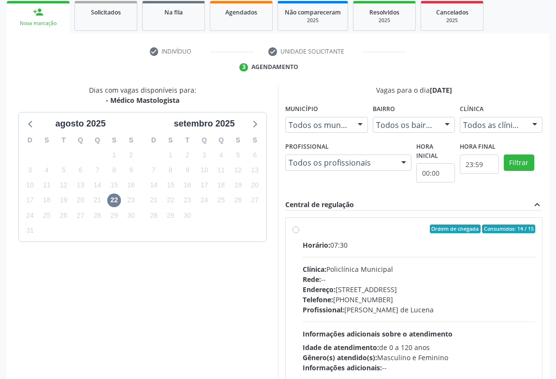
click at [373, 261] on div "Horário: 07:30 Clínica: Policlínica Municipal Rede: -- [GEOGRAPHIC_DATA]: [STRE…" at bounding box center [419, 306] width 232 height 133
click at [299, 233] on input "Ordem de chegada Consumidos: 14 / 15 Horário: 07:30 Clínica: Policlínica Munici…" at bounding box center [295, 229] width 7 height 9
radio input "true"
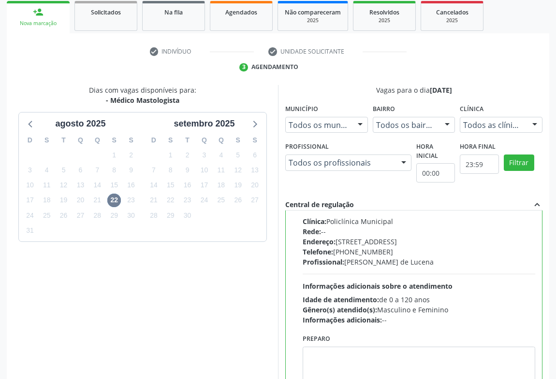
scroll to position [218, 0]
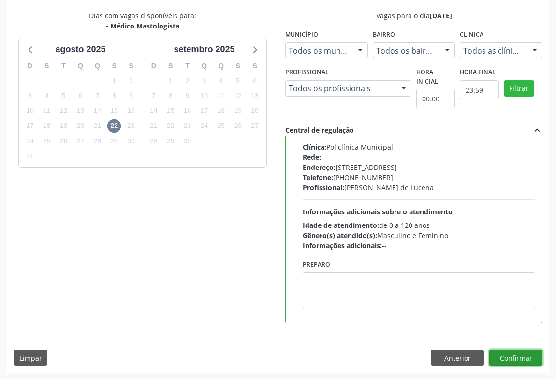
click at [532, 357] on button "Confirmar" at bounding box center [515, 358] width 53 height 16
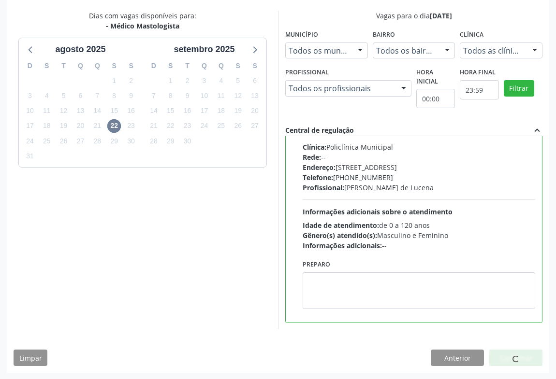
scroll to position [0, 0]
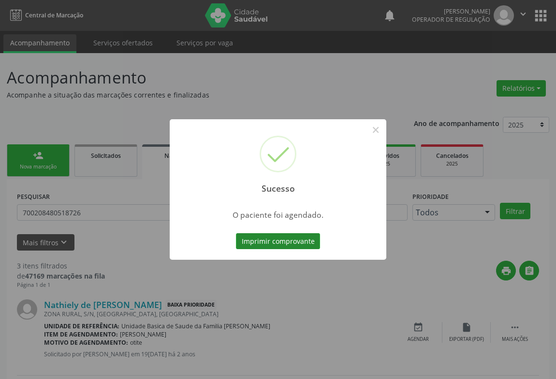
click at [294, 240] on button "Imprimir comprovante" at bounding box center [278, 241] width 84 height 16
